Goal: Transaction & Acquisition: Purchase product/service

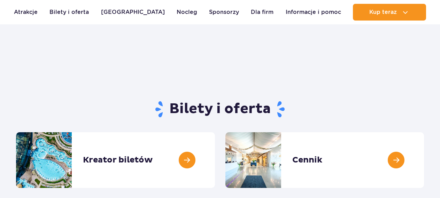
scroll to position [109, 0]
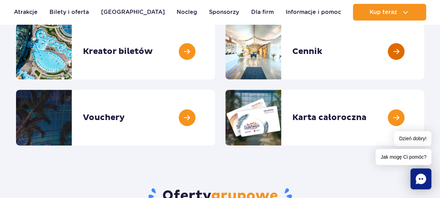
click at [424, 50] on link at bounding box center [424, 52] width 0 height 56
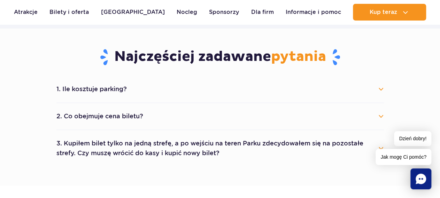
scroll to position [326, 0]
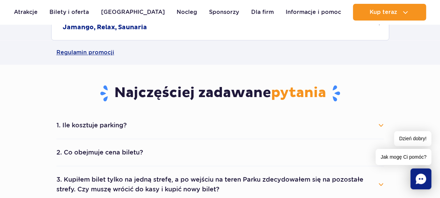
click at [162, 155] on button "2. Co obejmuje cena biletu?" at bounding box center [219, 152] width 327 height 15
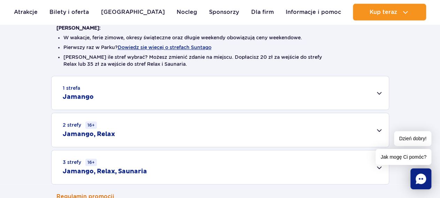
scroll to position [181, 0]
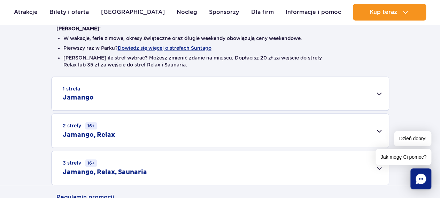
click at [378, 91] on div "1 strefa Jamango" at bounding box center [220, 93] width 337 height 33
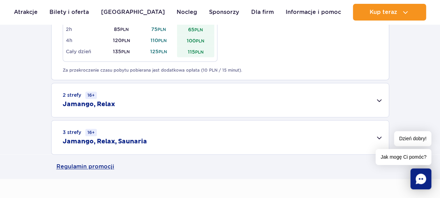
scroll to position [471, 0]
